Goal: Task Accomplishment & Management: Complete application form

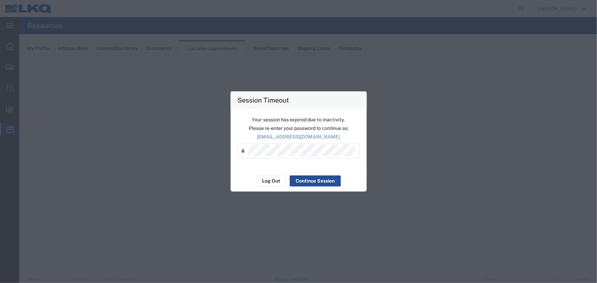
select select "27634"
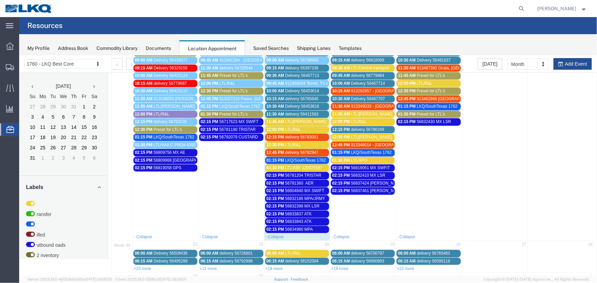
scroll to position [218, 0]
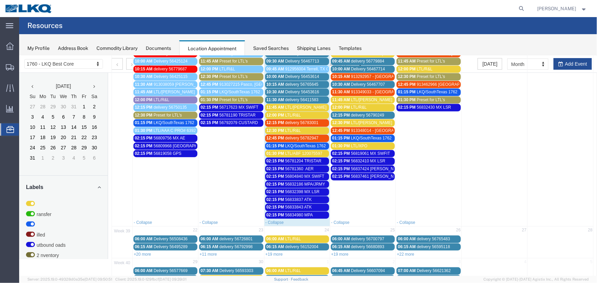
click at [158, 151] on span "56819058 GPS" at bounding box center [167, 153] width 28 height 5
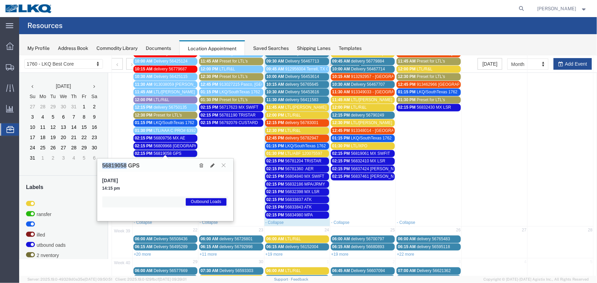
drag, startPoint x: 127, startPoint y: 167, endPoint x: 100, endPoint y: 167, distance: 27.0
click at [100, 167] on div "56819058 GPS" at bounding box center [165, 165] width 136 height 13
copy h3 "56819058"
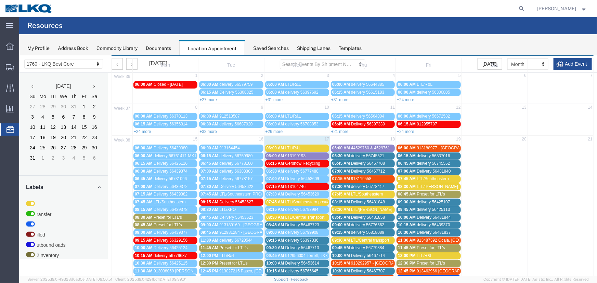
scroll to position [0, 0]
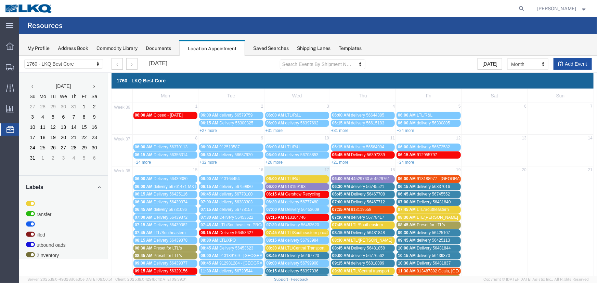
click at [561, 65] on button "Add Event" at bounding box center [573, 64] width 38 height 12
select select
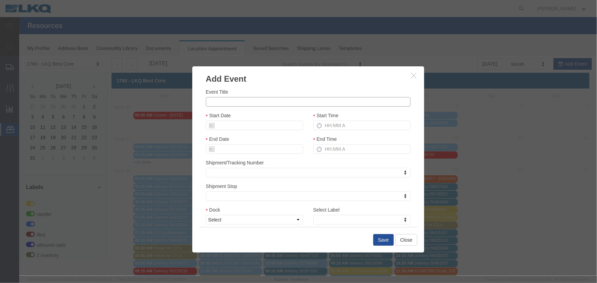
click at [218, 105] on input "Event Title" at bounding box center [308, 102] width 205 height 10
paste input "56848870"
type input "56848870 - GPS"
click at [249, 123] on input "Start Date" at bounding box center [254, 126] width 97 height 10
drag, startPoint x: 252, startPoint y: 181, endPoint x: 304, endPoint y: 164, distance: 54.8
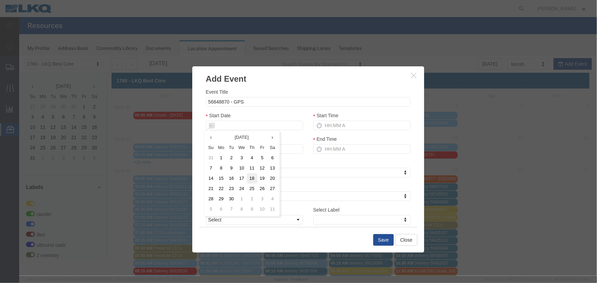
click at [252, 180] on td "18" at bounding box center [252, 178] width 10 height 10
type input "[DATE]"
click at [332, 130] on input "Start Time" at bounding box center [361, 126] width 97 height 10
type input "2:15 PM"
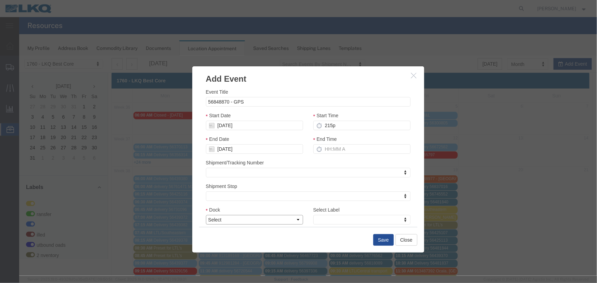
type input "3:15 PM"
click at [222, 221] on select "Select 1760 - LKQ Best Core 1760 - Outbound Loads" at bounding box center [254, 220] width 97 height 10
select select "1"
click at [206, 215] on select "Select 1760 - LKQ Best Core 1760 - Outbound Loads" at bounding box center [254, 220] width 97 height 10
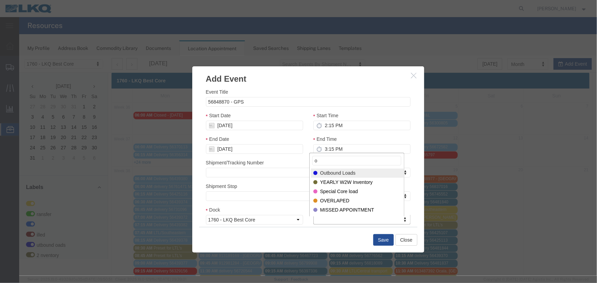
type input "o"
select select "80"
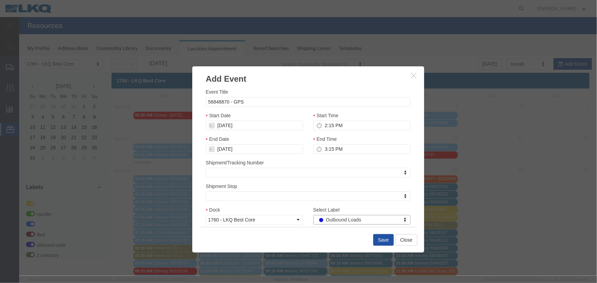
click at [376, 241] on button "Save" at bounding box center [383, 240] width 21 height 12
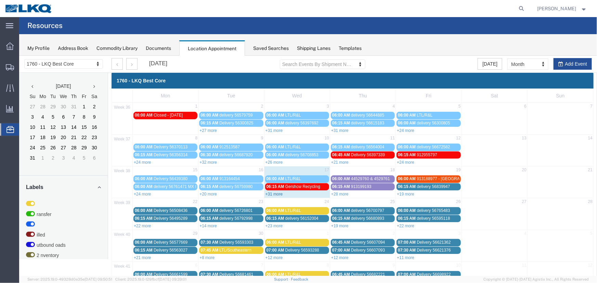
click at [277, 194] on link "+31 more" at bounding box center [273, 194] width 17 height 5
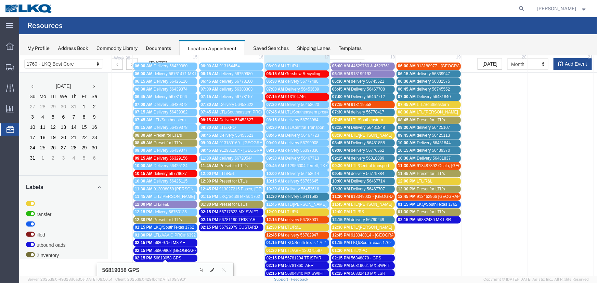
scroll to position [155, 0]
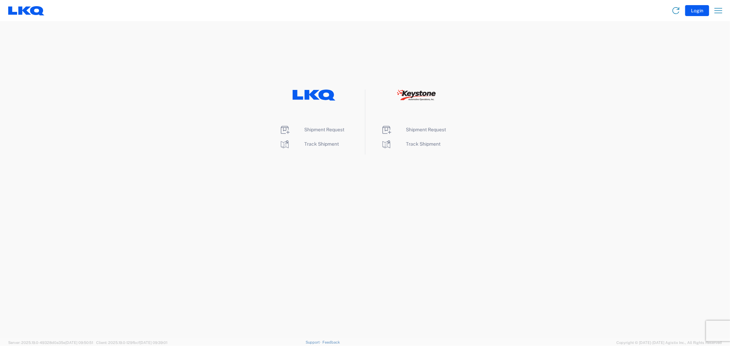
click at [261, 100] on div "Shipment Request Track Shipment Shipment Request Track Shipment" at bounding box center [365, 122] width 730 height 65
click at [327, 129] on span "Shipment Request" at bounding box center [325, 129] width 40 height 5
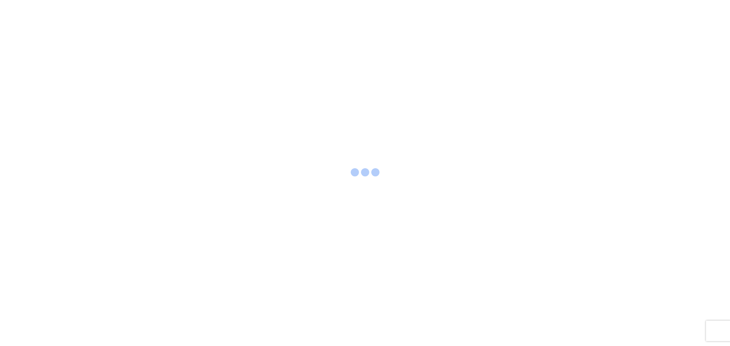
select select "FULL"
select select "LBS"
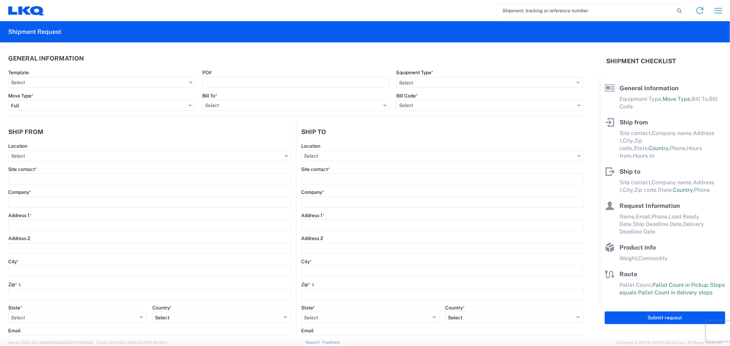
click at [512, 9] on input "search" at bounding box center [585, 10] width 177 height 13
paste input "56819058"
type input "56819058"
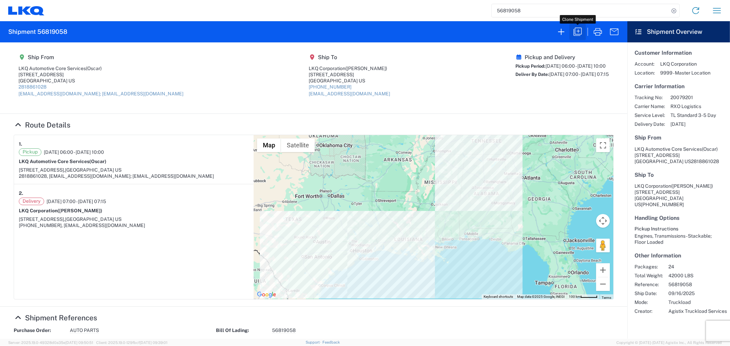
click at [576, 31] on icon "button" at bounding box center [577, 31] width 11 height 11
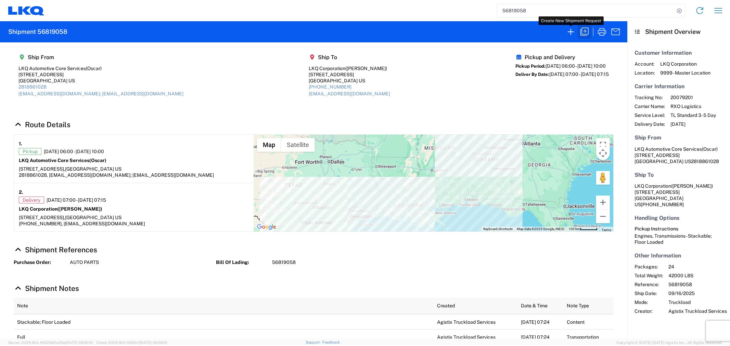
select select "FULL"
select select "US"
select select "LBS"
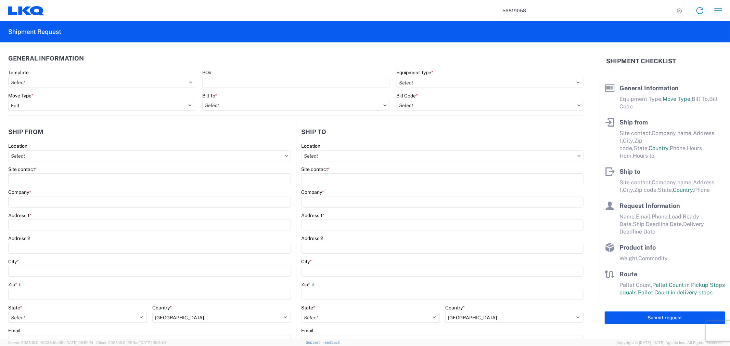
select select "STDV"
type input "Oscar"
type input "LKQ Automotive Core Services"
type input "[STREET_ADDRESS]"
type input "[GEOGRAPHIC_DATA]"
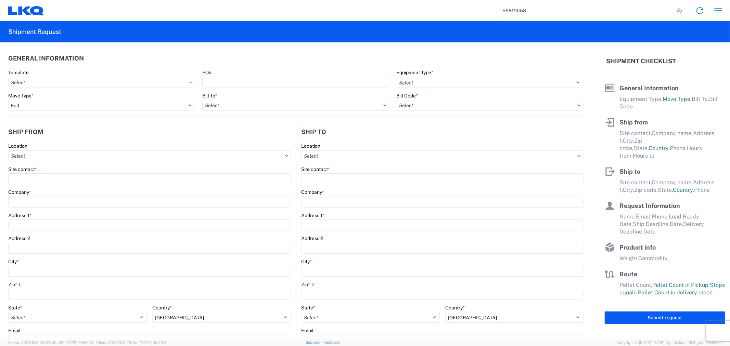
type input "77038"
type input "[EMAIL_ADDRESS][DOMAIN_NAME]; [EMAIL_ADDRESS][DOMAIN_NAME]"
type input "[PERSON_NAME]"
type input "LKQ Corporation"
type input "[STREET_ADDRESS]"
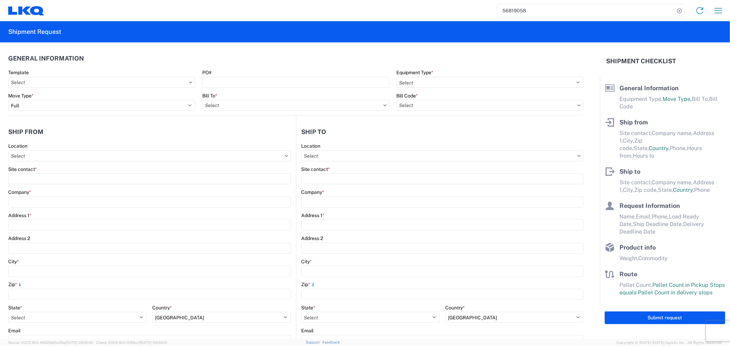
type input "Newnan"
type input "30265"
type input "[EMAIL_ADDRESS][DOMAIN_NAME]"
type input "Oscar"
type input "[EMAIL_ADDRESS][DOMAIN_NAME]"
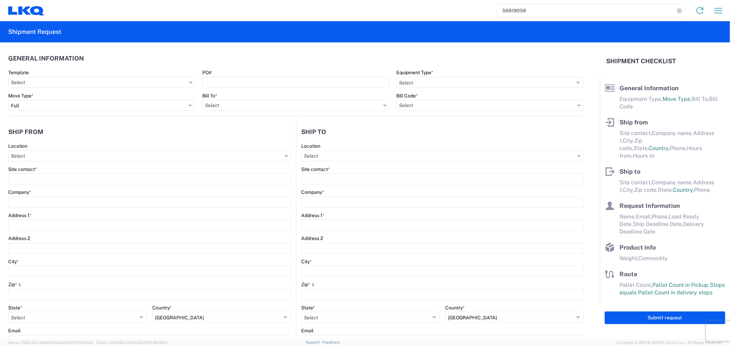
type input "2818861028"
type input "[DATE]"
type input "42000"
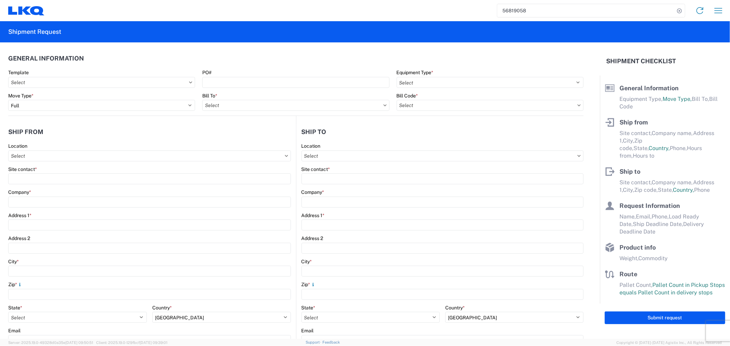
type input "Engines, Transmissions"
type input "24"
type input "0"
type input "40"
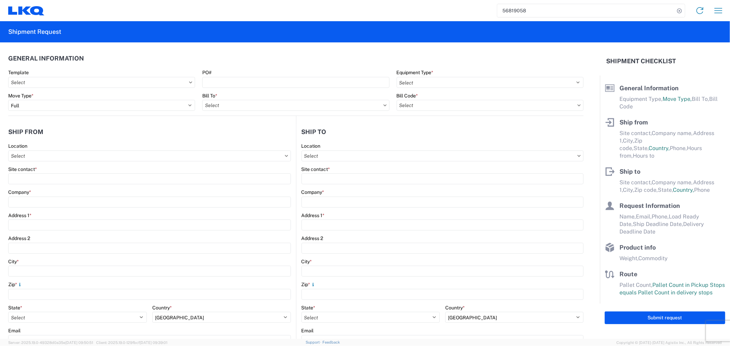
type input "36"
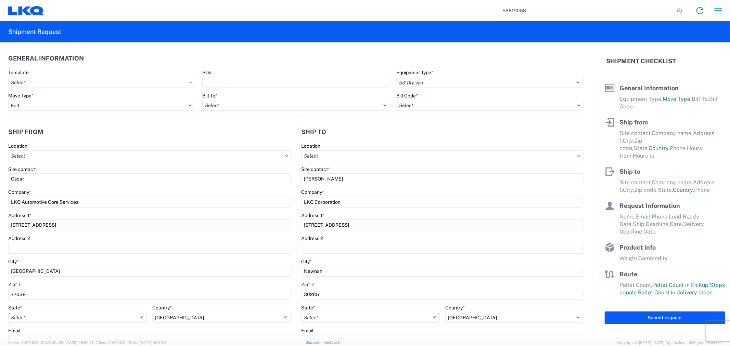
select select "US"
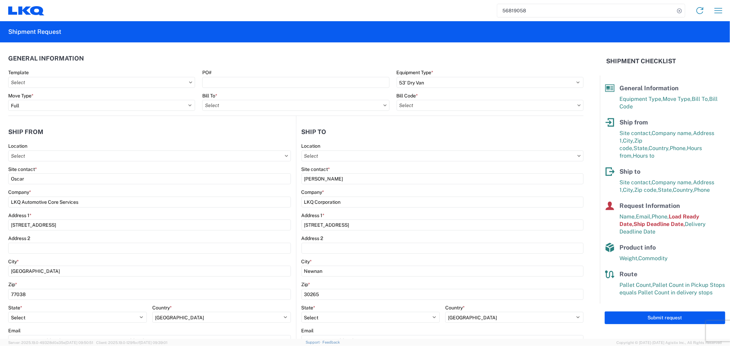
type input "1760 - LKQ Best Core"
type input "1760-1300-50180-0000 - 1760 Freight In - Cores"
type input "1772 - LKQ Atlanta Core Newnan"
type input "1760 - LKQ Best Core"
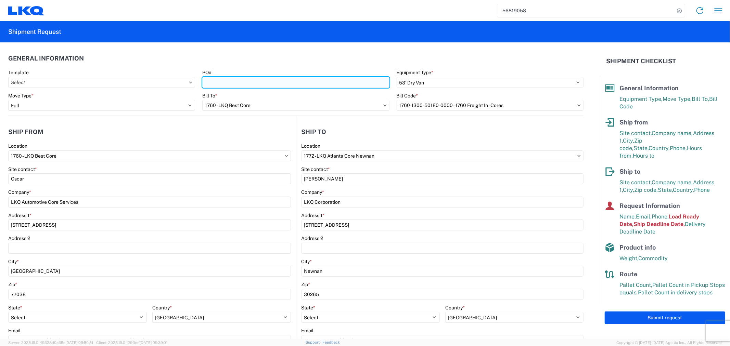
click at [246, 83] on input "PO#" at bounding box center [295, 82] width 187 height 11
type input "GPS-09182025"
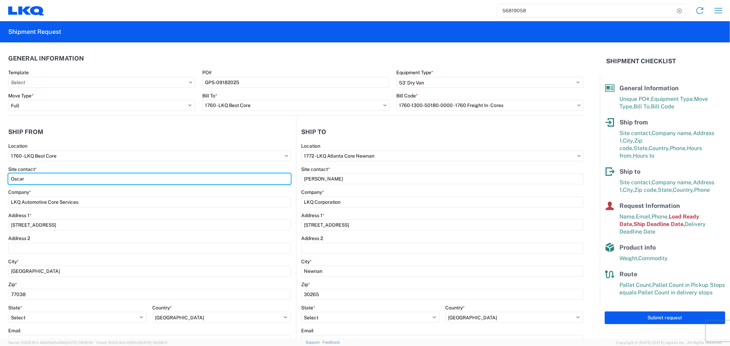
drag, startPoint x: 45, startPoint y: 176, endPoint x: -23, endPoint y: 176, distance: 67.1
click at [0, 176] on html "56819058 Home Shipment request Shipment tracking Shipment Request General Infor…" at bounding box center [365, 173] width 730 height 346
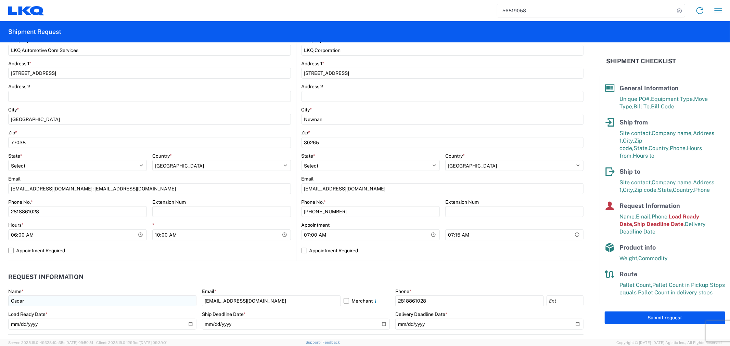
type input "[PERSON_NAME]"
drag, startPoint x: 112, startPoint y: 302, endPoint x: -22, endPoint y: 302, distance: 133.2
click at [0, 302] on html "56819058 Home Shipment request Shipment tracking Shipment Request General Infor…" at bounding box center [365, 173] width 730 height 346
drag, startPoint x: 30, startPoint y: 299, endPoint x: 43, endPoint y: 307, distance: 15.6
click at [30, 299] on input "[PERSON_NAME]" at bounding box center [102, 301] width 188 height 11
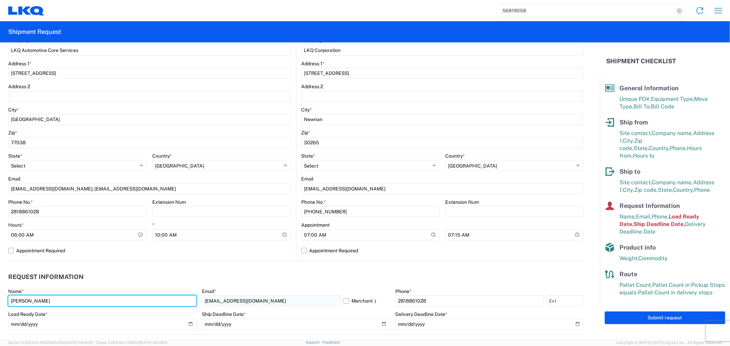
type input "[PERSON_NAME]"
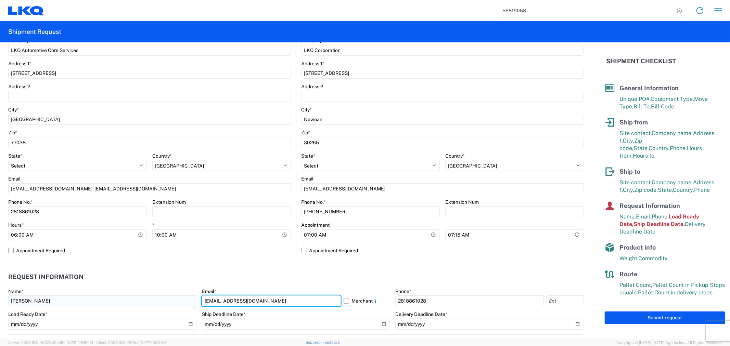
drag, startPoint x: 270, startPoint y: 303, endPoint x: 141, endPoint y: 306, distance: 128.4
click at [141, 306] on div "Name * [PERSON_NAME] Email * [EMAIL_ADDRESS][DOMAIN_NAME] Merchant Phone * [PHO…" at bounding box center [295, 312] width 575 height 46
type input "[EMAIL_ADDRESS][DOMAIN_NAME]"
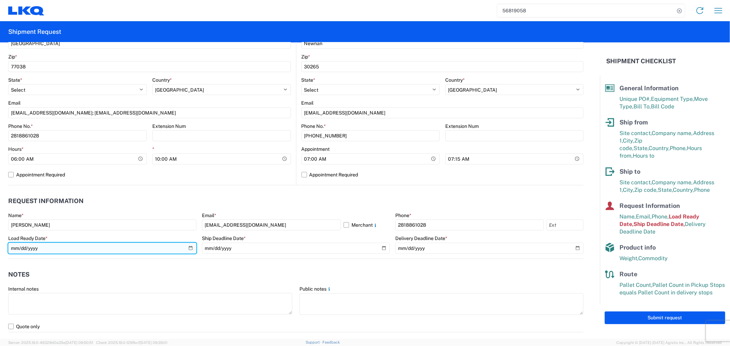
click at [188, 251] on input "[DATE]" at bounding box center [102, 248] width 188 height 11
type input "[DATE]"
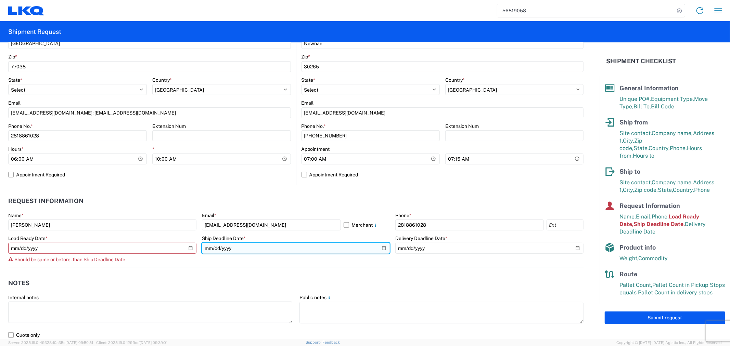
click at [381, 246] on input "[DATE]" at bounding box center [296, 248] width 188 height 11
type input "[DATE]"
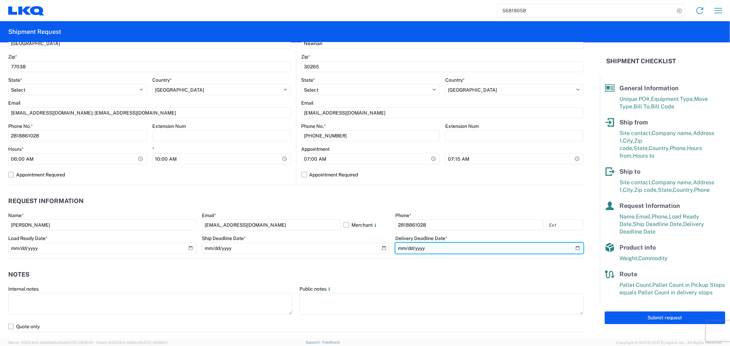
click at [572, 248] on input "[DATE]" at bounding box center [489, 248] width 188 height 11
type input "[DATE]"
click at [569, 248] on input "[DATE]" at bounding box center [489, 248] width 188 height 11
drag, startPoint x: 438, startPoint y: 259, endPoint x: 430, endPoint y: 264, distance: 8.9
click at [438, 259] on agx-notes "Notes Internal notes Public notes Quote only" at bounding box center [295, 296] width 575 height 74
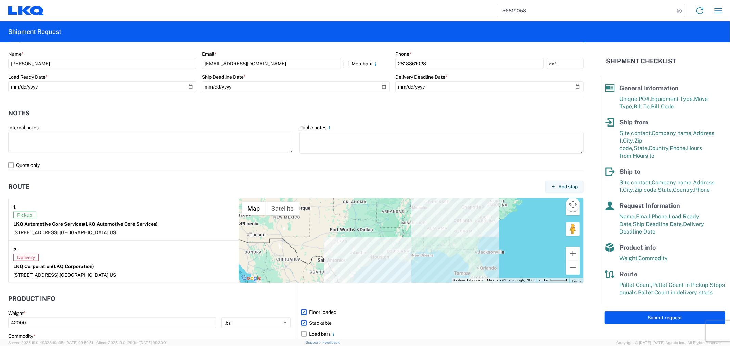
scroll to position [456, 0]
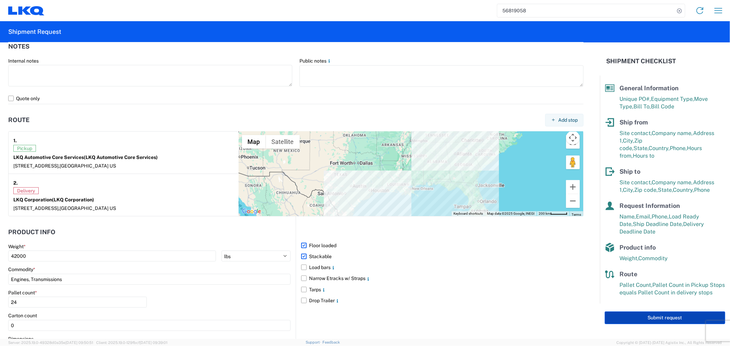
click at [632, 312] on button "Submit request" at bounding box center [665, 318] width 121 height 13
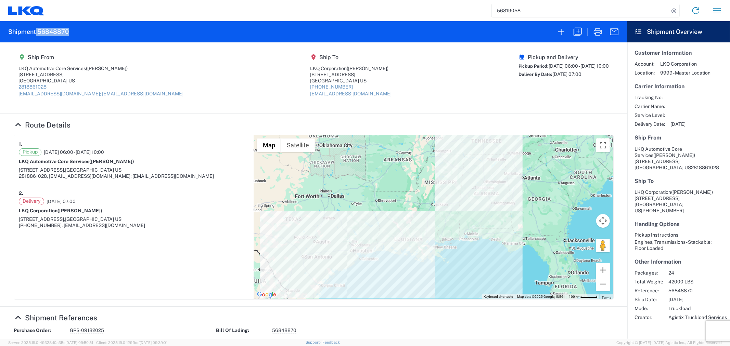
drag, startPoint x: 80, startPoint y: 31, endPoint x: 36, endPoint y: 32, distance: 44.2
click at [36, 32] on agx-form-header "Shipment 56848870" at bounding box center [314, 31] width 628 height 21
copy h2 "56848870"
